Goal: Task Accomplishment & Management: Use online tool/utility

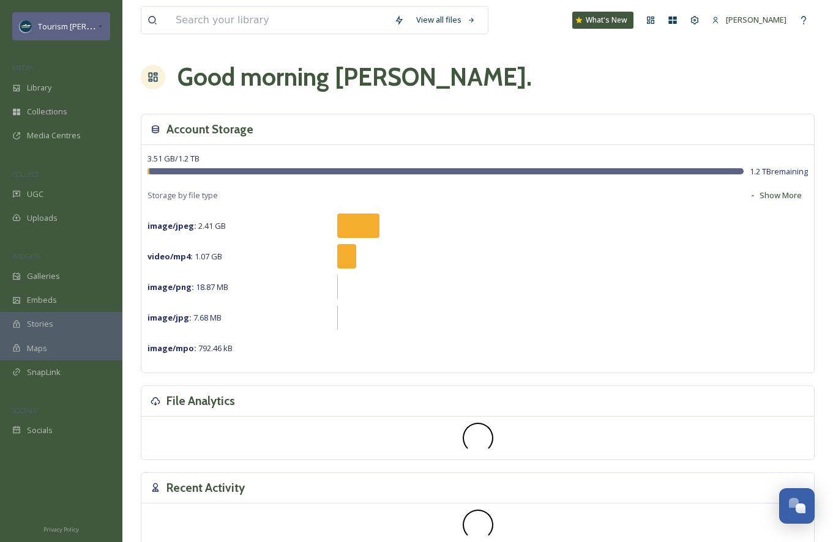
click at [86, 29] on span "Tourism [PERSON_NAME]" at bounding box center [84, 26] width 92 height 12
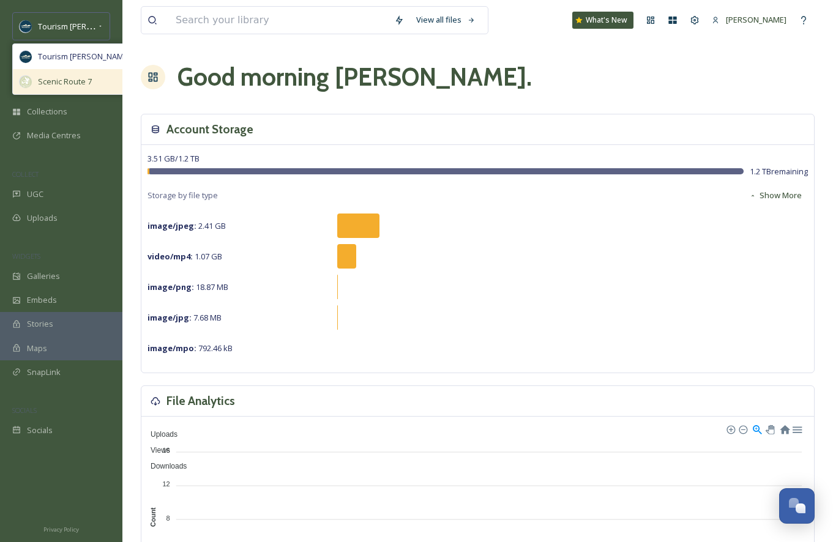
click at [68, 80] on span "Scenic Route 7" at bounding box center [65, 82] width 54 height 12
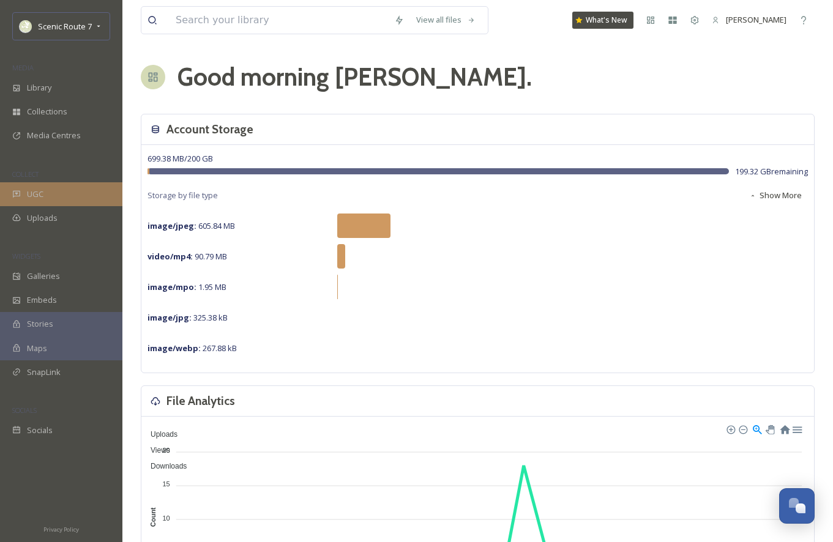
click at [40, 192] on span "UGC" at bounding box center [35, 195] width 17 height 12
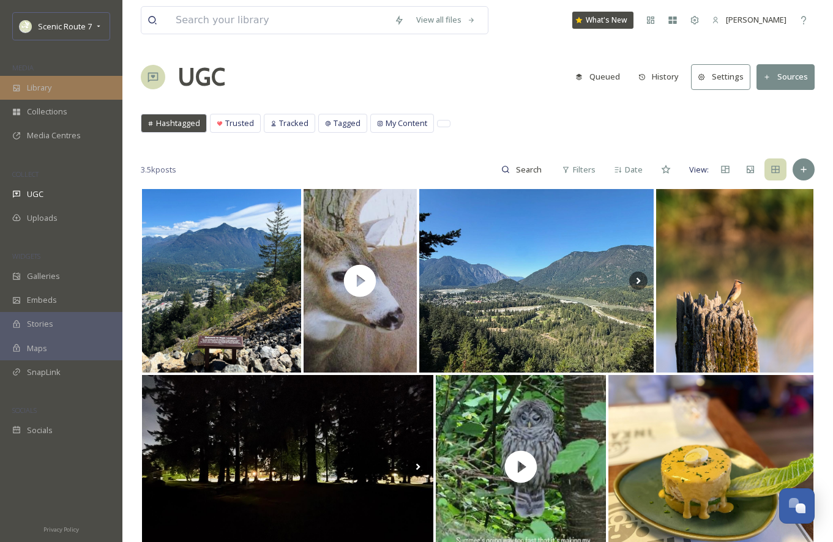
click at [43, 79] on div "Library" at bounding box center [61, 88] width 122 height 24
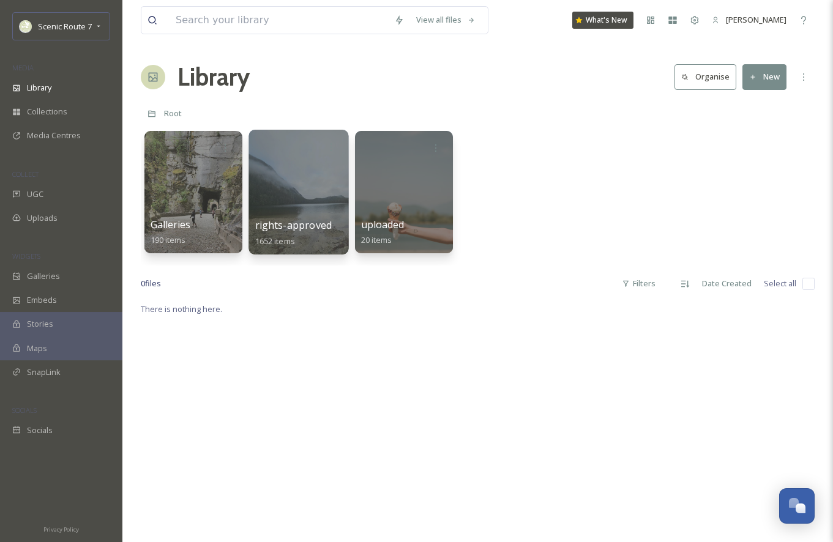
click at [297, 189] on div at bounding box center [298, 192] width 100 height 125
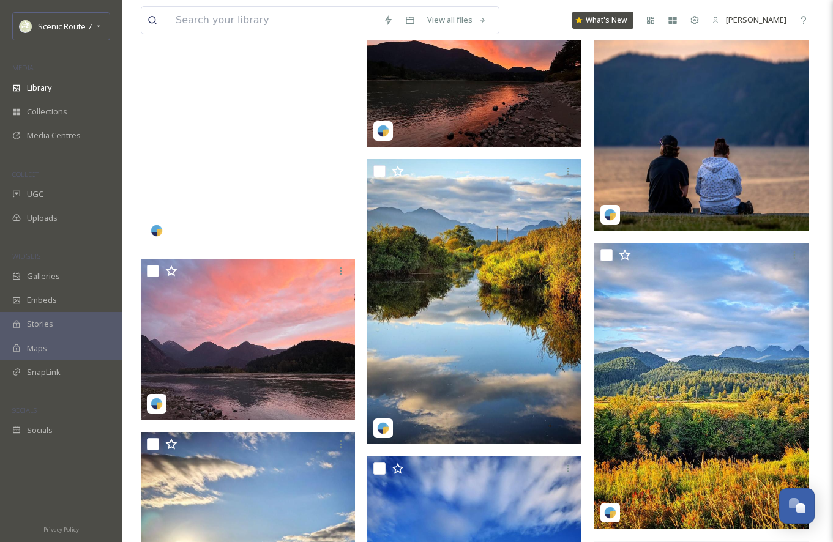
scroll to position [864, 0]
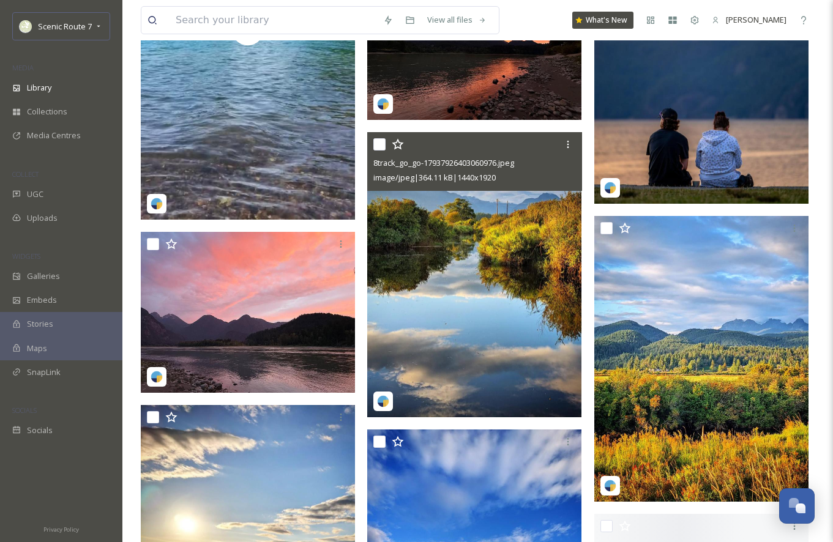
click at [449, 247] on img at bounding box center [474, 275] width 214 height 286
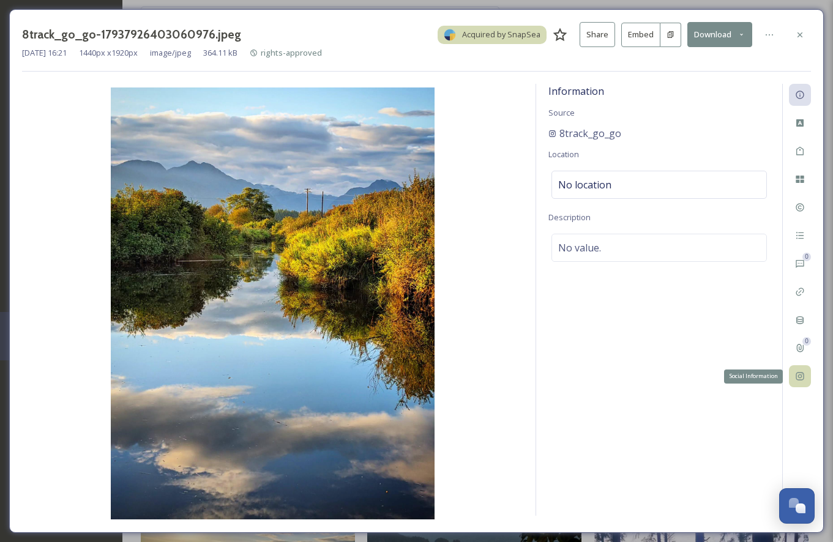
click at [803, 381] on icon at bounding box center [800, 377] width 10 height 10
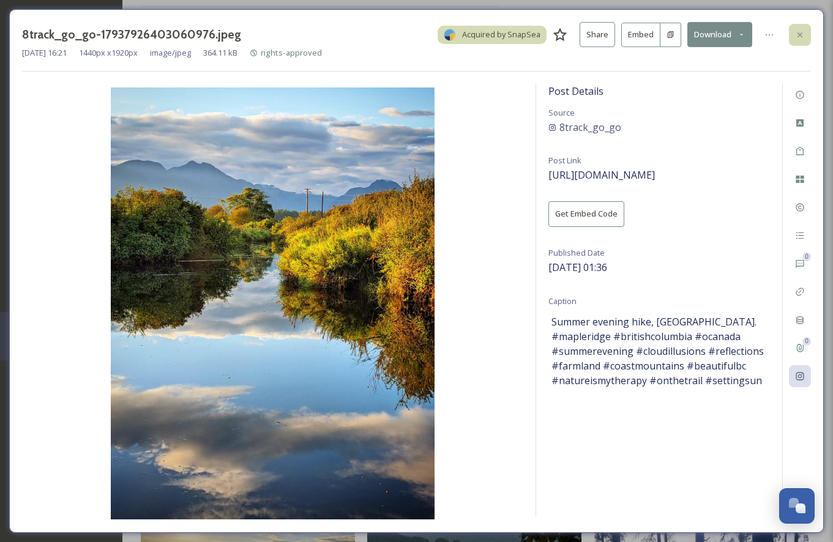
click at [803, 32] on icon at bounding box center [800, 35] width 10 height 10
